Goal: Task Accomplishment & Management: Complete application form

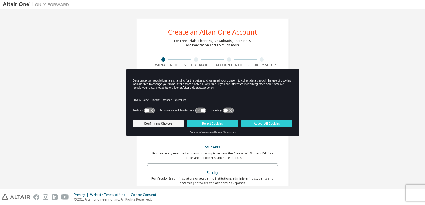
drag, startPoint x: 203, startPoint y: 110, endPoint x: 212, endPoint y: 112, distance: 9.4
click at [203, 110] on icon at bounding box center [203, 110] width 4 height 4
click at [229, 112] on icon at bounding box center [228, 110] width 10 height 5
click at [201, 112] on icon at bounding box center [203, 110] width 4 height 4
click at [226, 112] on icon at bounding box center [228, 110] width 10 height 5
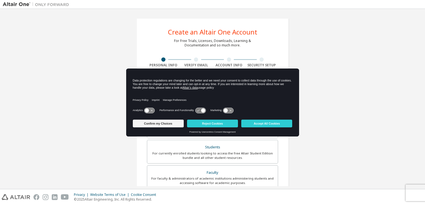
click at [198, 110] on icon at bounding box center [200, 110] width 10 height 5
click at [203, 111] on icon at bounding box center [203, 110] width 4 height 4
click at [174, 123] on button "Confirm my Choices" at bounding box center [158, 124] width 51 height 8
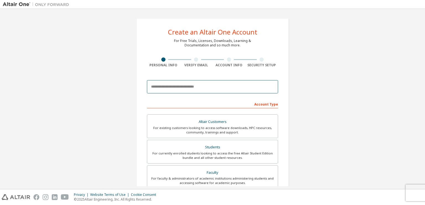
drag, startPoint x: 186, startPoint y: 93, endPoint x: 187, endPoint y: 90, distance: 3.0
click at [186, 93] on input "email" at bounding box center [212, 86] width 131 height 13
click at [286, 70] on div "Create an Altair One Account For Free Trials, Licenses, Downloads, Learning & D…" at bounding box center [212, 158] width 152 height 280
click at [229, 91] on input "email" at bounding box center [212, 86] width 131 height 13
click at [290, 78] on div "Create an Altair One Account For Free Trials, Licenses, Downloads, Learning & D…" at bounding box center [213, 158] width 166 height 293
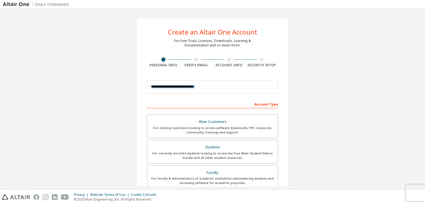
click at [290, 78] on div "Create an Altair One Account For Free Trials, Licenses, Downloads, Learning & D…" at bounding box center [213, 158] width 166 height 293
drag, startPoint x: 262, startPoint y: 82, endPoint x: 260, endPoint y: 86, distance: 3.9
click at [262, 82] on input "email" at bounding box center [212, 86] width 131 height 13
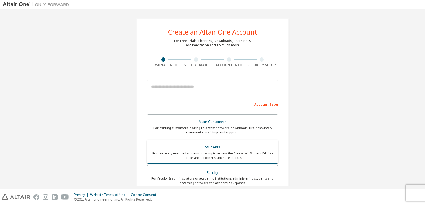
click at [259, 153] on div "For currently enrolled students looking to access the free Altair Student Editi…" at bounding box center [213, 155] width 124 height 9
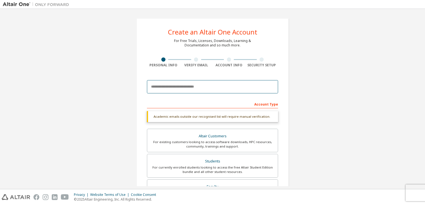
click at [214, 91] on input "email" at bounding box center [212, 86] width 131 height 13
type input "**********"
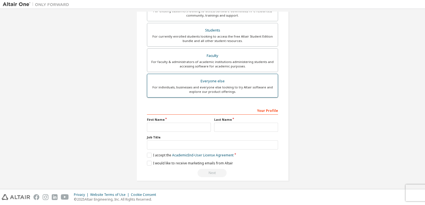
scroll to position [20, 0]
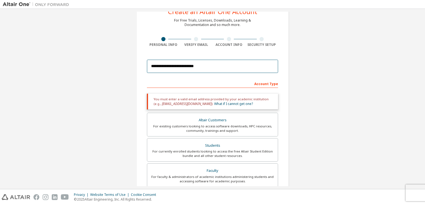
drag, startPoint x: 196, startPoint y: 62, endPoint x: 196, endPoint y: 65, distance: 3.1
click at [196, 65] on input "**********" at bounding box center [212, 66] width 131 height 13
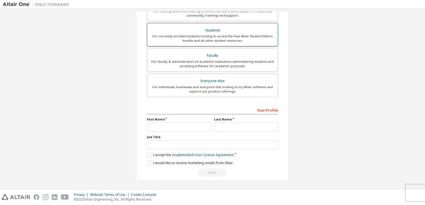
scroll to position [53, 0]
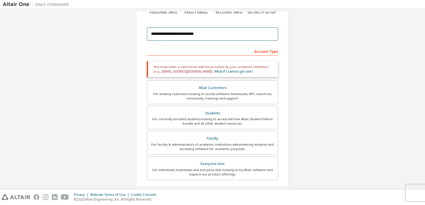
click at [220, 34] on input "**********" at bounding box center [212, 33] width 131 height 13
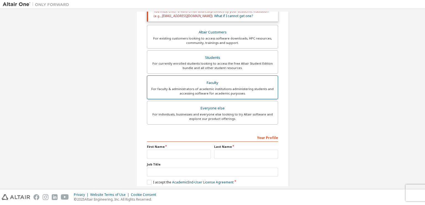
scroll to position [136, 0]
